Goal: Find specific page/section: Find specific page/section

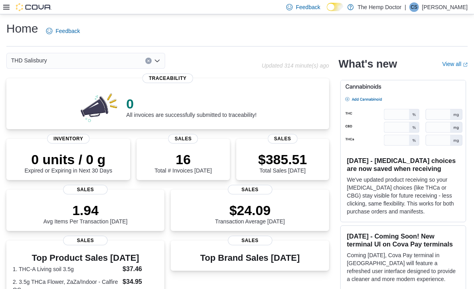
scroll to position [33, 0]
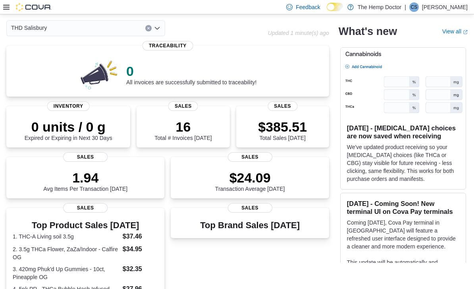
click at [160, 31] on icon "Open list of options" at bounding box center [157, 28] width 6 height 6
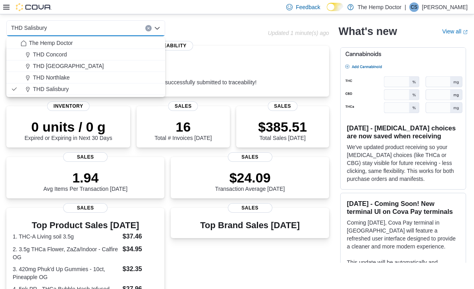
click at [80, 80] on div "THD Northlake" at bounding box center [91, 77] width 140 height 8
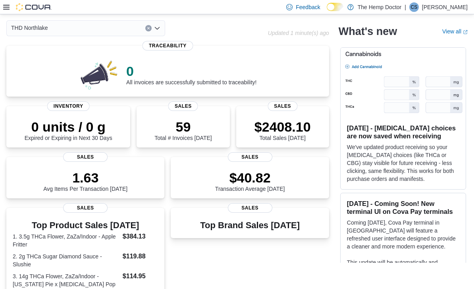
click at [156, 31] on icon "Open list of options" at bounding box center [157, 28] width 6 height 6
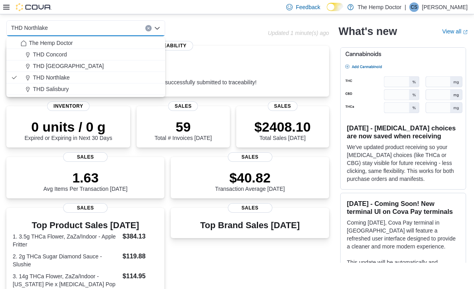
click at [75, 65] on div "THD [GEOGRAPHIC_DATA]" at bounding box center [91, 66] width 140 height 8
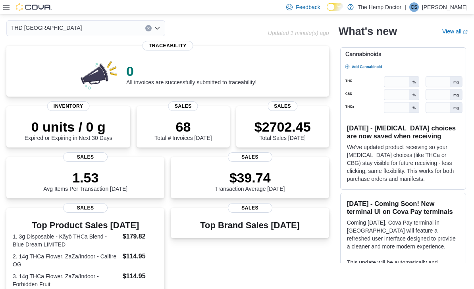
click at [155, 30] on icon "Open list of options" at bounding box center [157, 28] width 6 height 6
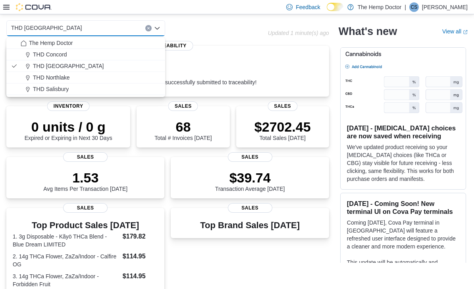
click at [77, 55] on div "THD Concord" at bounding box center [91, 54] width 140 height 8
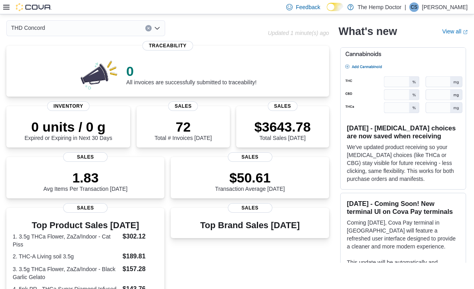
click at [159, 28] on icon "Open list of options" at bounding box center [157, 28] width 5 height 2
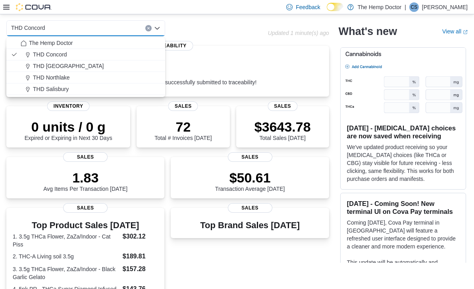
click at [106, 49] on button "THD Concord" at bounding box center [85, 55] width 159 height 12
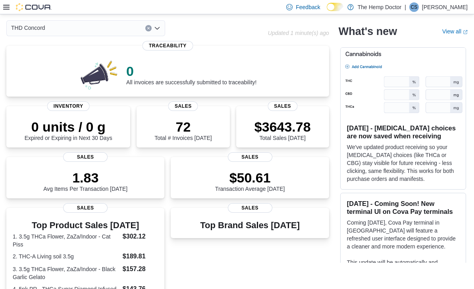
click at [161, 33] on div "THD Concord Combo box. Selected. THD [GEOGRAPHIC_DATA]. Press Backspace to dele…" at bounding box center [85, 28] width 159 height 16
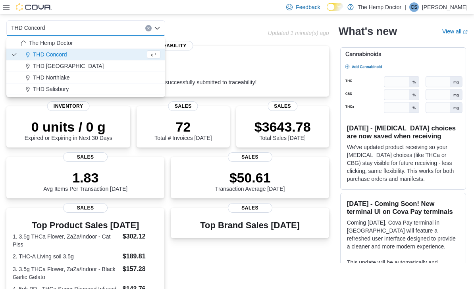
click at [95, 65] on div "THD [GEOGRAPHIC_DATA]" at bounding box center [91, 66] width 140 height 8
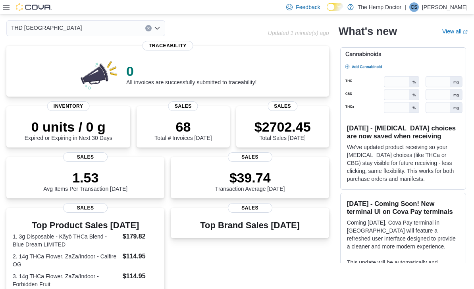
click at [156, 36] on div "THD [GEOGRAPHIC_DATA] Combo box. Selected. THD [GEOGRAPHIC_DATA]. Press Backspa…" at bounding box center [85, 28] width 159 height 16
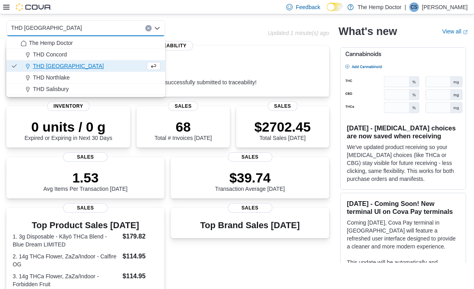
click at [77, 77] on div "THD Northlake" at bounding box center [91, 77] width 140 height 8
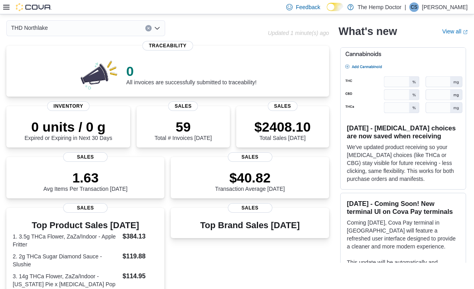
click at [158, 31] on icon "Open list of options" at bounding box center [157, 28] width 6 height 6
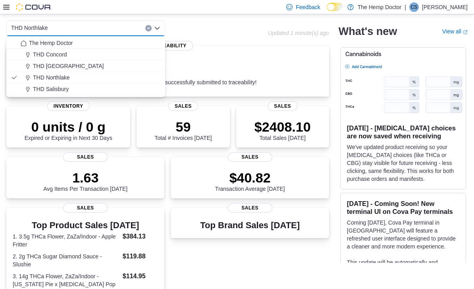
click at [94, 66] on div "THD [GEOGRAPHIC_DATA]" at bounding box center [91, 66] width 140 height 8
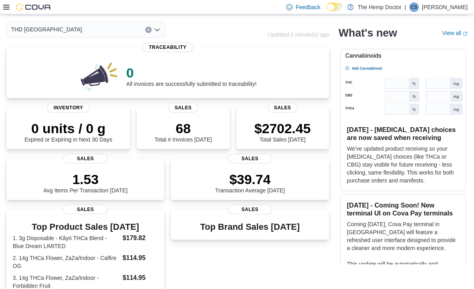
scroll to position [0, 0]
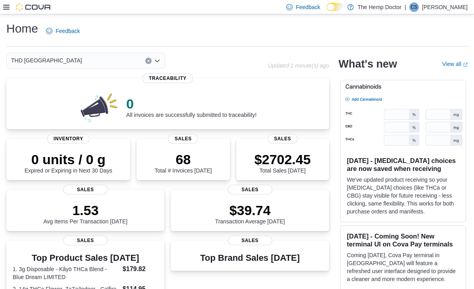
click at [161, 64] on div "THD [GEOGRAPHIC_DATA] Combo box. Selected. THD [GEOGRAPHIC_DATA]. Press Backspa…" at bounding box center [85, 61] width 159 height 16
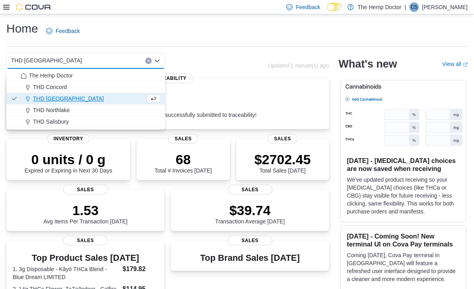
click at [104, 86] on div "THD Concord" at bounding box center [91, 87] width 140 height 8
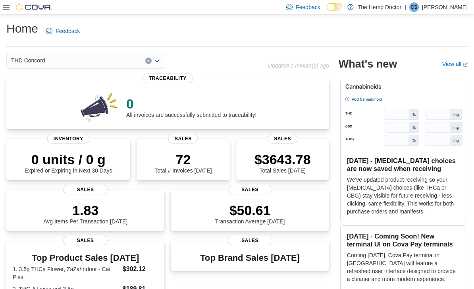
click at [161, 65] on div "THD Concord Combo box. Selected. THD [GEOGRAPHIC_DATA]. Press Backspace to dele…" at bounding box center [85, 61] width 159 height 16
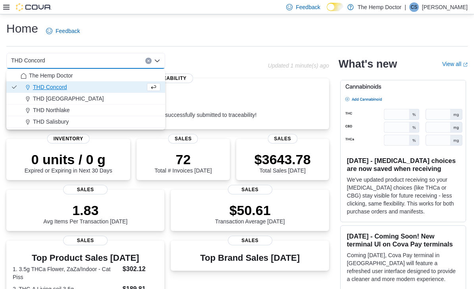
click at [83, 112] on div "THD Northlake" at bounding box center [91, 110] width 140 height 8
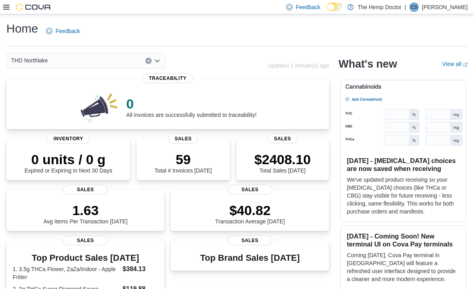
click at [158, 67] on div "THD Northlake Combo box. Selected. THD [GEOGRAPHIC_DATA]. Press Backspace to de…" at bounding box center [85, 61] width 159 height 16
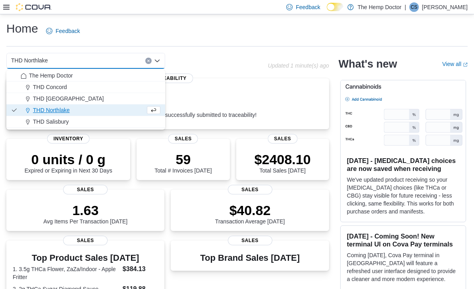
click at [131, 78] on div "The Hemp Doctor" at bounding box center [91, 75] width 140 height 8
